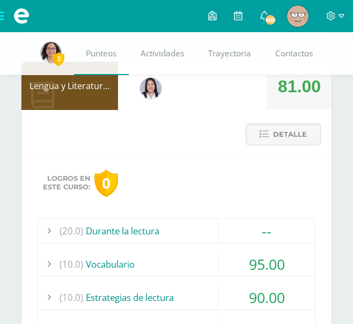
scroll to position [170, 0]
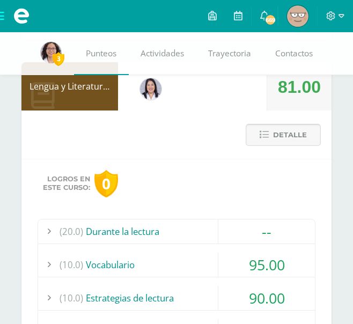
click at [289, 138] on span "Detalle" at bounding box center [290, 135] width 34 height 20
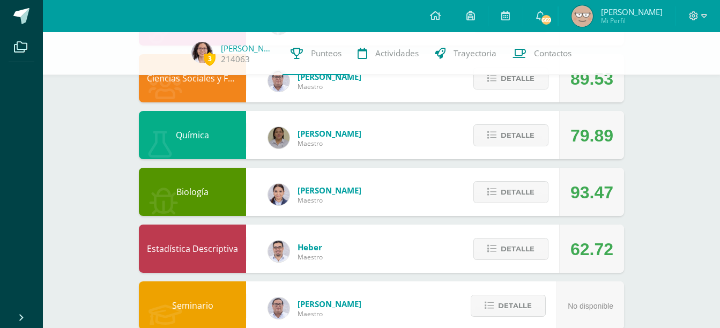
scroll to position [593, 0]
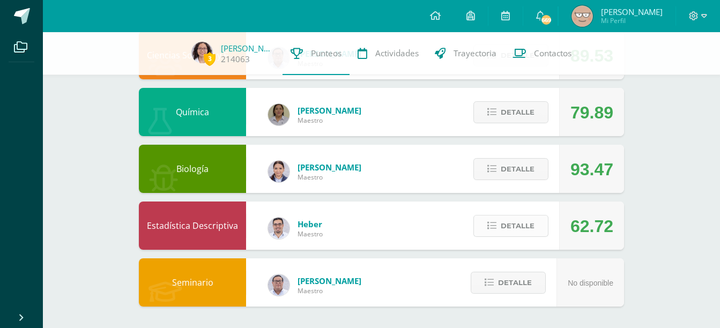
click at [352, 227] on span "Detalle" at bounding box center [518, 226] width 34 height 20
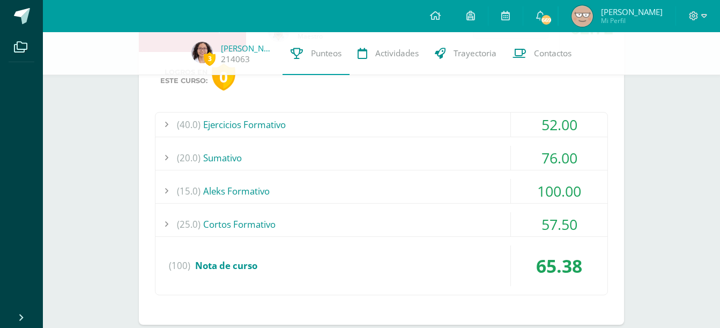
scroll to position [791, 0]
click at [352, 197] on div "(15.0) Aleks Formativo" at bounding box center [382, 191] width 452 height 24
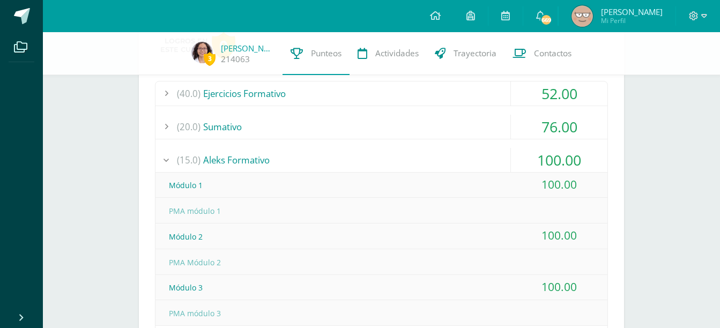
scroll to position [807, 0]
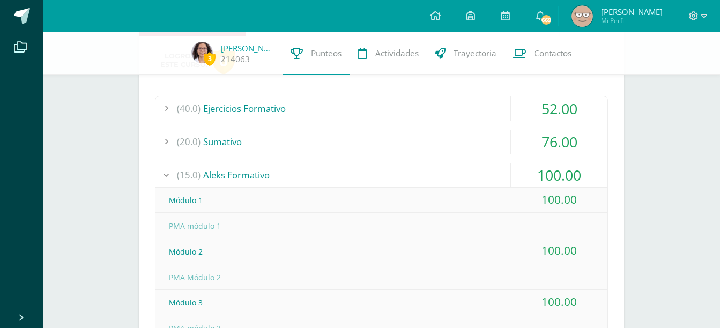
click at [296, 181] on div "(15.0) Aleks Formativo" at bounding box center [382, 175] width 452 height 24
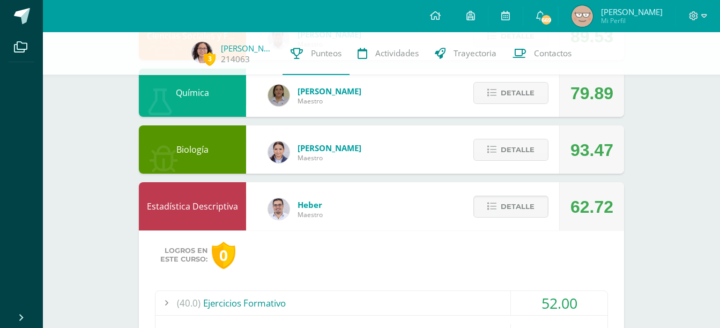
scroll to position [608, 0]
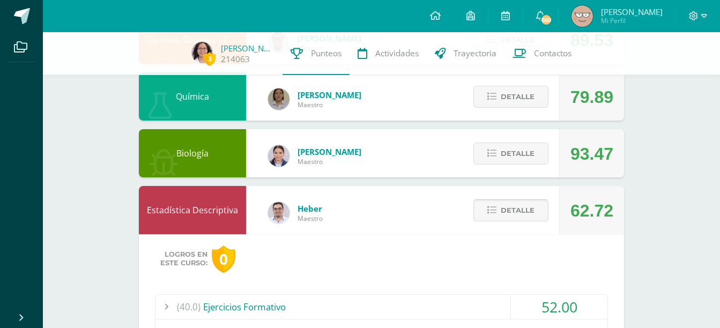
click at [352, 211] on icon at bounding box center [492, 210] width 9 height 9
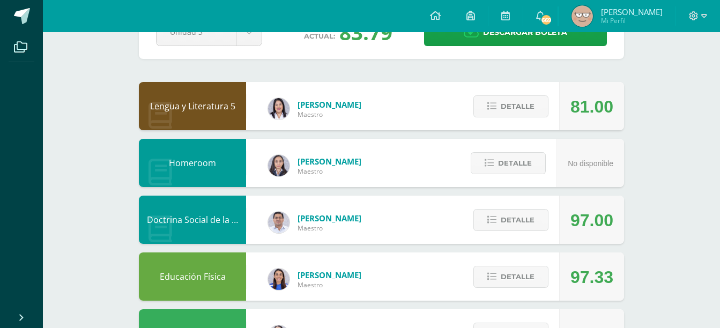
scroll to position [0, 0]
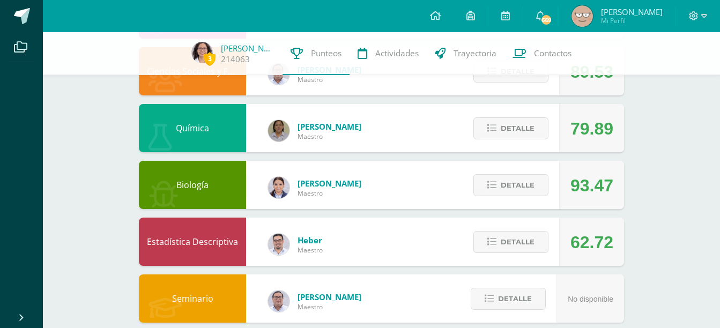
scroll to position [578, 0]
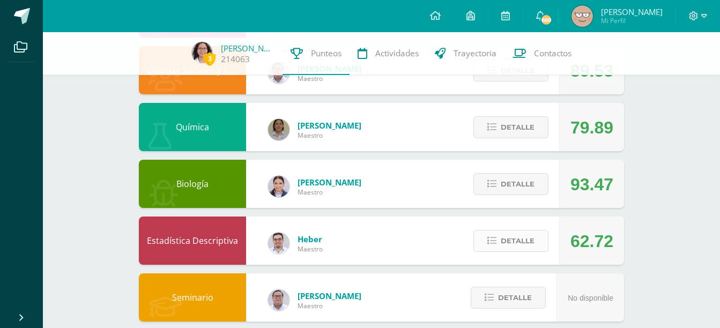
click at [352, 246] on span "Detalle" at bounding box center [518, 241] width 34 height 20
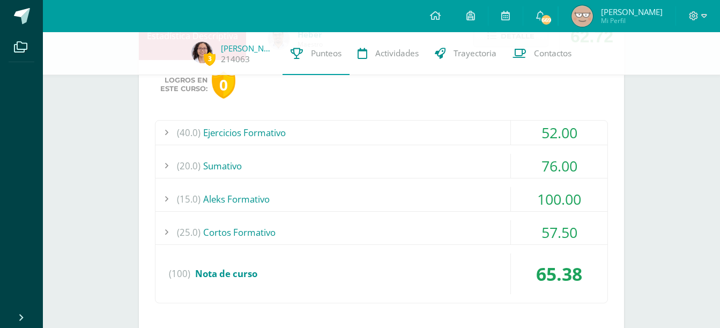
scroll to position [783, 0]
click at [352, 173] on div "(20.0) [GEOGRAPHIC_DATA]" at bounding box center [382, 165] width 452 height 24
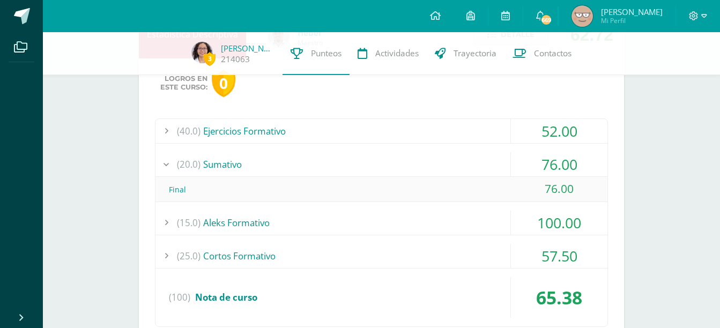
scroll to position [785, 0]
click at [352, 173] on div "(20.0) [GEOGRAPHIC_DATA]" at bounding box center [382, 164] width 452 height 24
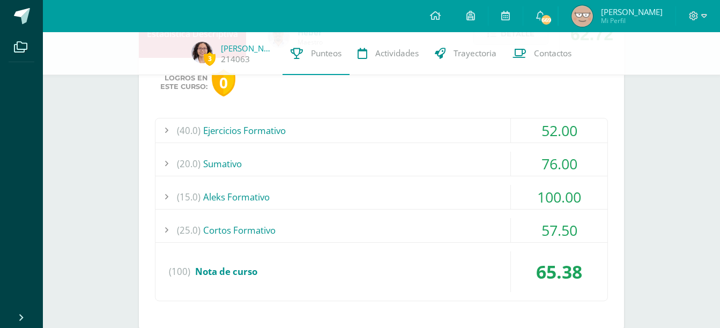
click at [352, 230] on div "(25.0) Cortos Formativo" at bounding box center [382, 230] width 452 height 24
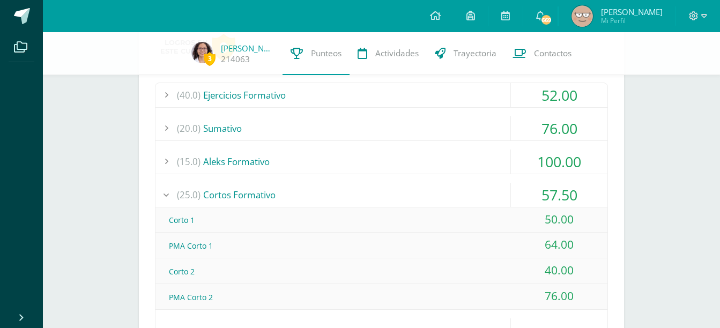
scroll to position [821, 0]
click at [271, 187] on div "(25.0) Cortos Formativo" at bounding box center [382, 194] width 452 height 24
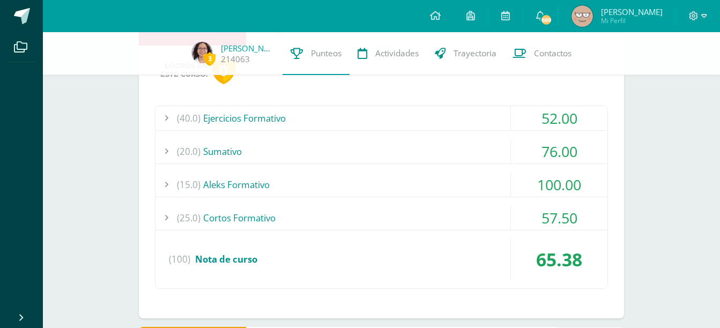
scroll to position [793, 0]
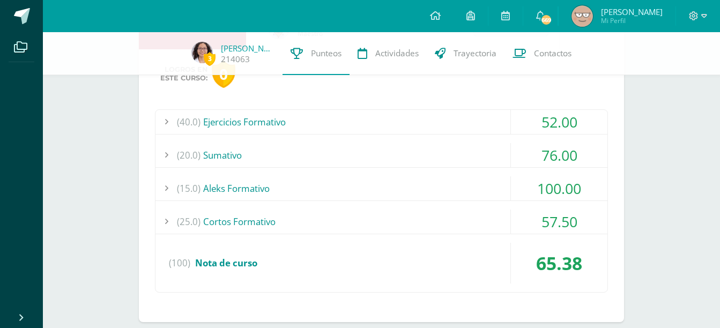
click at [305, 121] on div "(40.0) Ejercicios Formativo" at bounding box center [382, 122] width 452 height 24
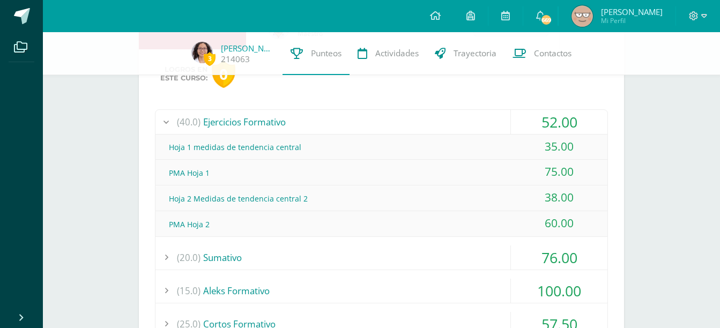
click at [305, 121] on div "(40.0) Ejercicios Formativo" at bounding box center [382, 122] width 452 height 24
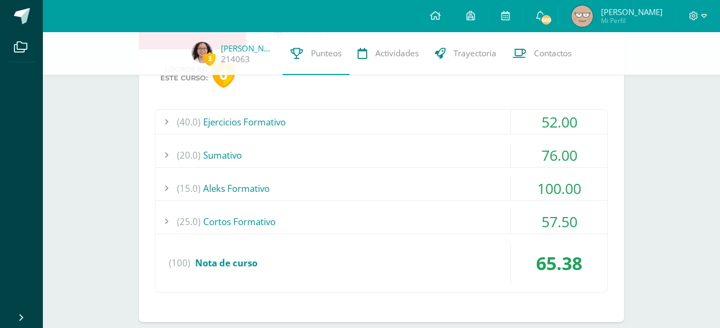
click at [324, 156] on div "(20.0) [GEOGRAPHIC_DATA]" at bounding box center [382, 155] width 452 height 24
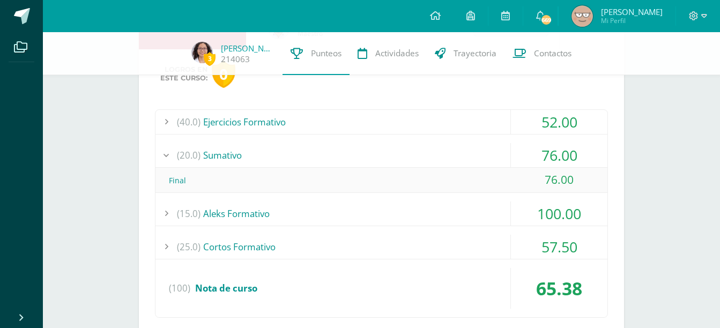
scroll to position [796, 0]
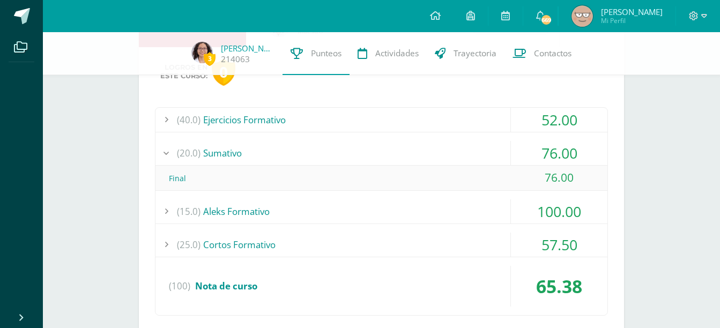
click at [325, 211] on div "(15.0) Aleks Formativo" at bounding box center [382, 212] width 452 height 24
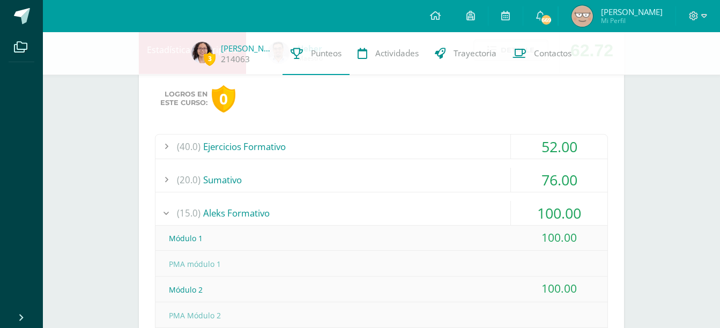
scroll to position [768, 0]
click at [277, 213] on div "(15.0) Aleks Formativo" at bounding box center [382, 214] width 452 height 24
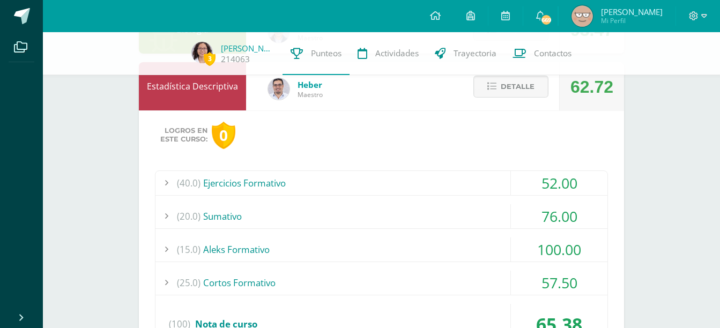
scroll to position [721, 0]
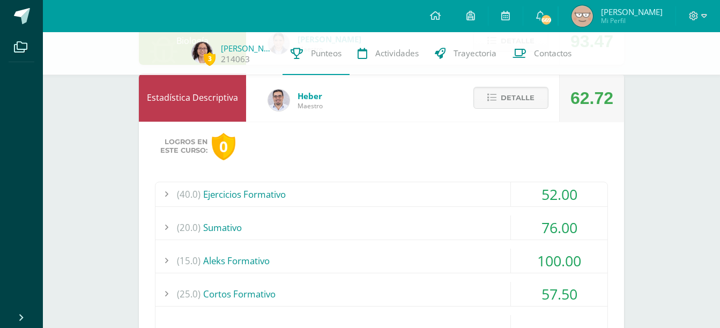
click at [352, 224] on div "(20.0) [GEOGRAPHIC_DATA]" at bounding box center [382, 228] width 452 height 24
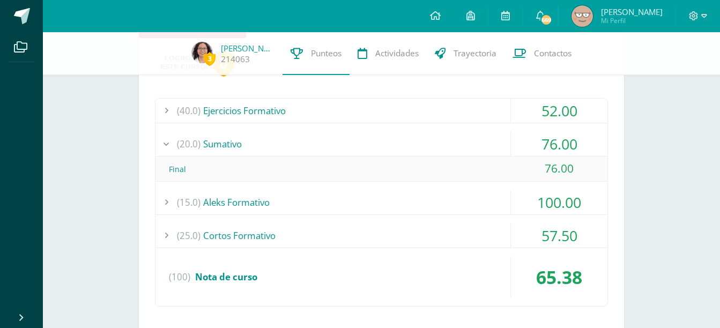
scroll to position [828, 0]
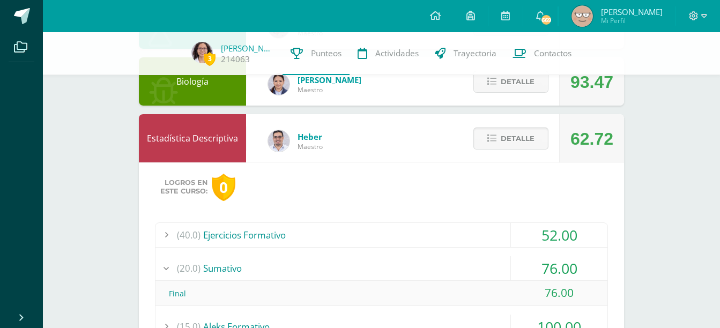
click at [352, 138] on span "Detalle" at bounding box center [518, 139] width 34 height 20
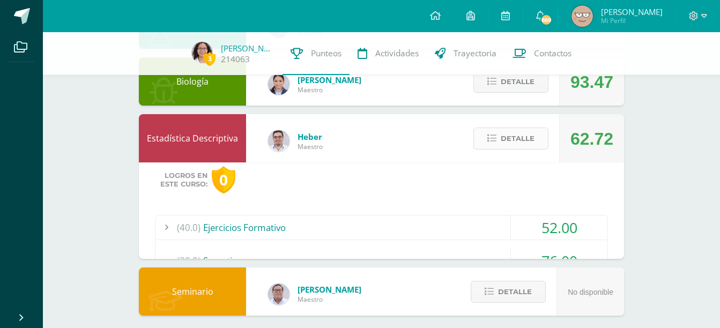
scroll to position [593, 0]
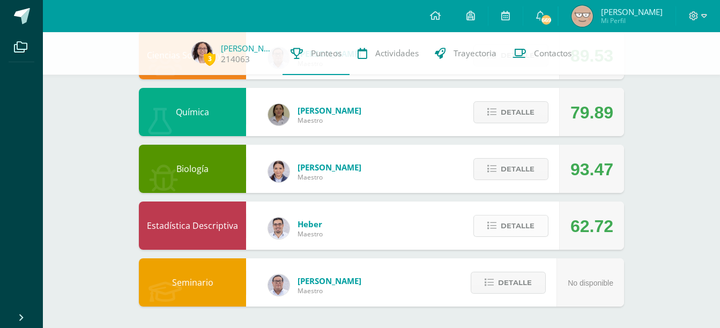
click at [352, 225] on span "Detalle" at bounding box center [518, 226] width 34 height 20
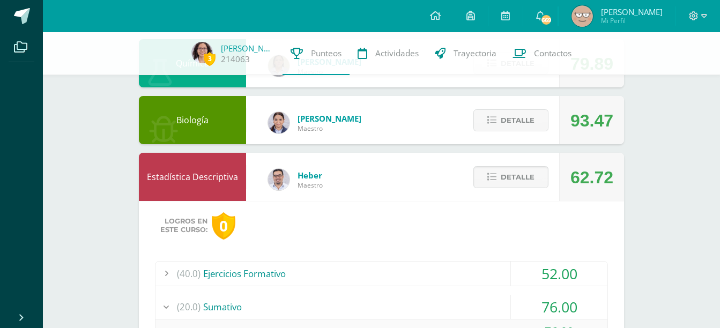
scroll to position [628, 0]
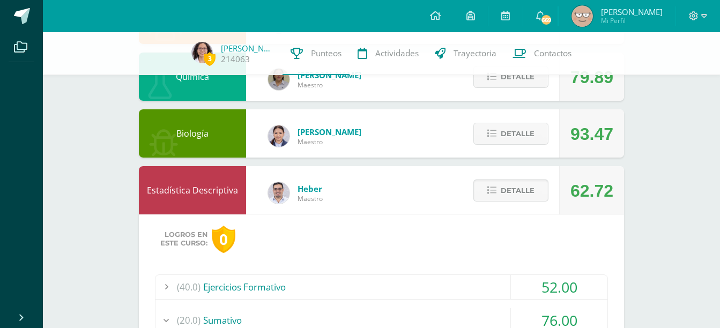
click at [352, 197] on span "Detalle" at bounding box center [518, 191] width 34 height 20
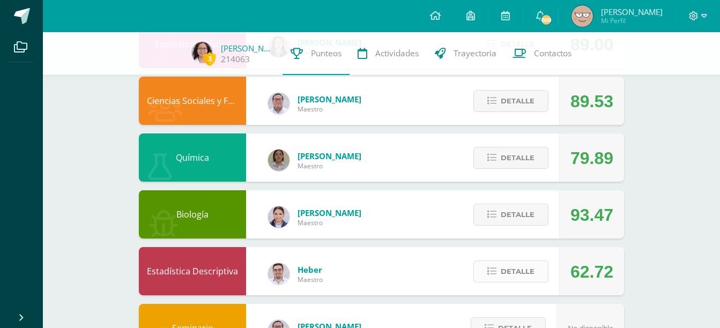
scroll to position [548, 0]
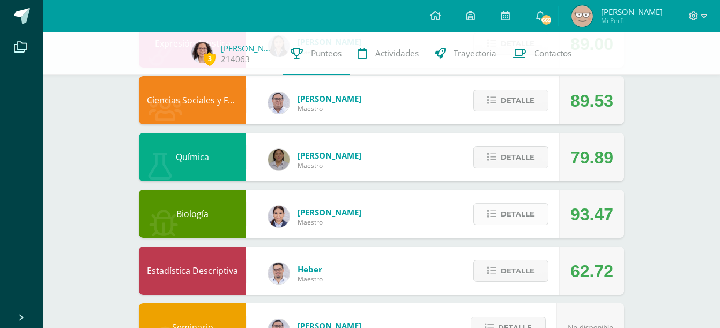
click at [352, 219] on span "Detalle" at bounding box center [518, 214] width 34 height 20
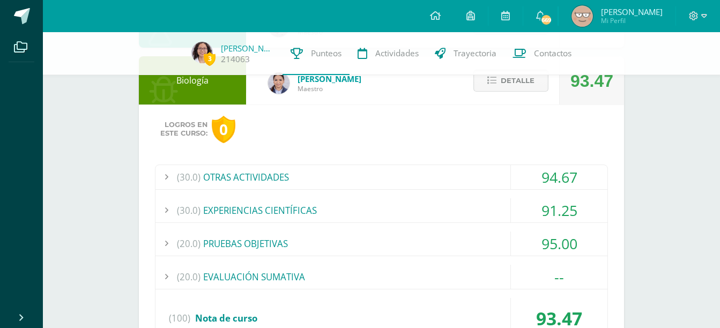
scroll to position [682, 0]
click at [352, 275] on div "(20.0) EVALUACIÓN SUMATIVA" at bounding box center [382, 276] width 452 height 24
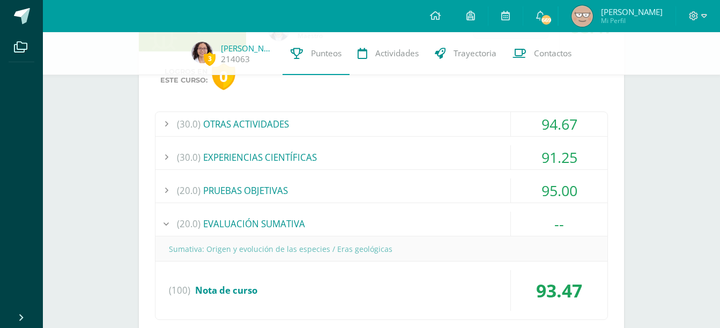
scroll to position [735, 0]
click at [352, 220] on div "(20.0) EVALUACIÓN SUMATIVA" at bounding box center [382, 223] width 452 height 24
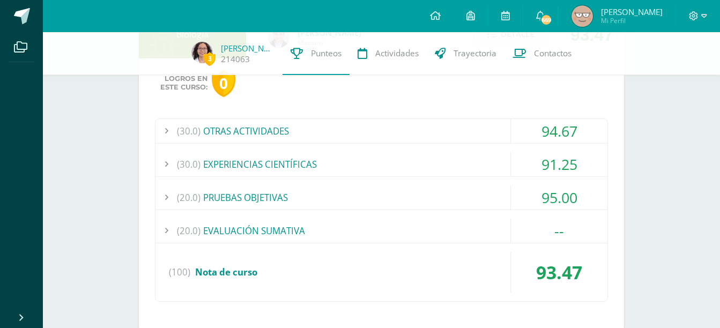
scroll to position [727, 0]
click at [352, 220] on div "(20.0) EVALUACIÓN SUMATIVA" at bounding box center [382, 231] width 452 height 24
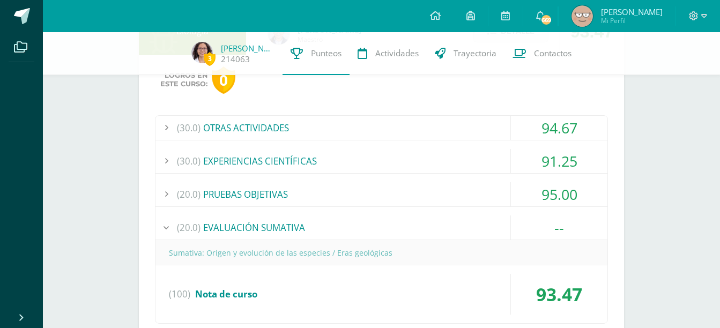
scroll to position [731, 0]
click at [352, 215] on div "(20.0) EVALUACIÓN SUMATIVA" at bounding box center [382, 227] width 452 height 24
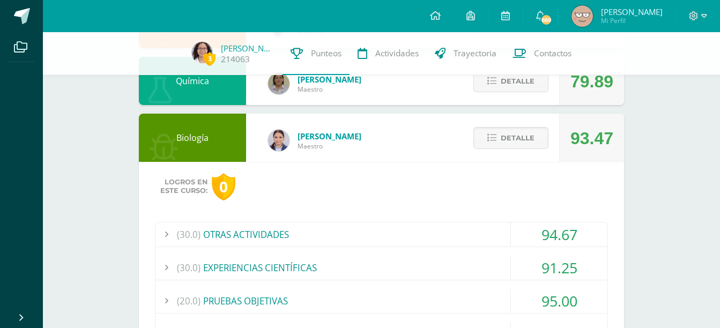
scroll to position [623, 0]
click at [352, 135] on span "Detalle" at bounding box center [518, 139] width 34 height 20
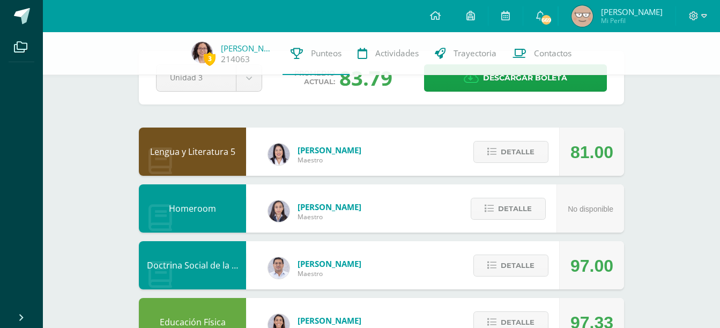
scroll to position [0, 0]
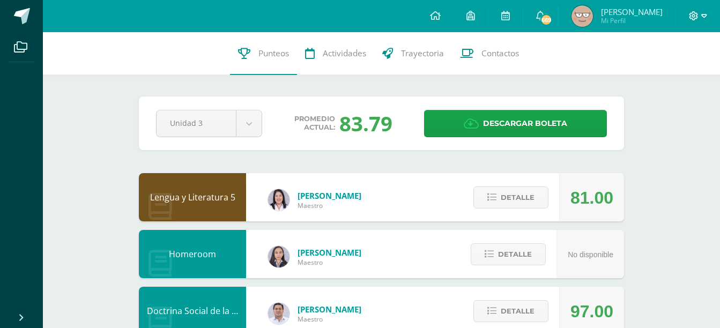
click at [352, 21] on span at bounding box center [698, 16] width 18 height 12
click at [352, 72] on span "Cerrar sesión" at bounding box center [670, 73] width 48 height 10
